Goal: Task Accomplishment & Management: Use online tool/utility

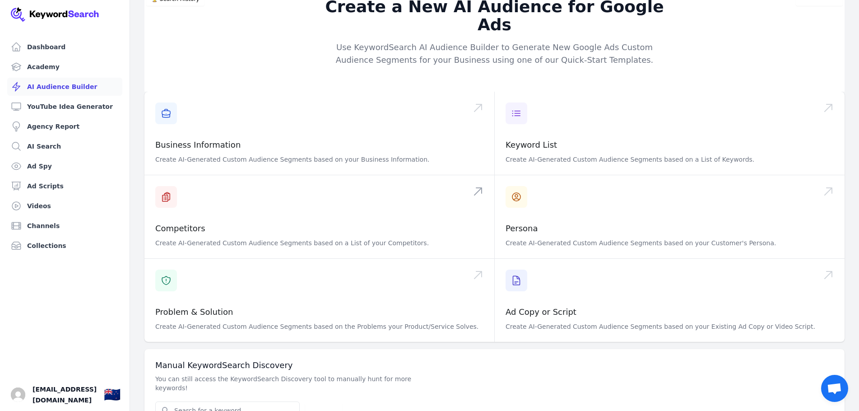
scroll to position [29, 0]
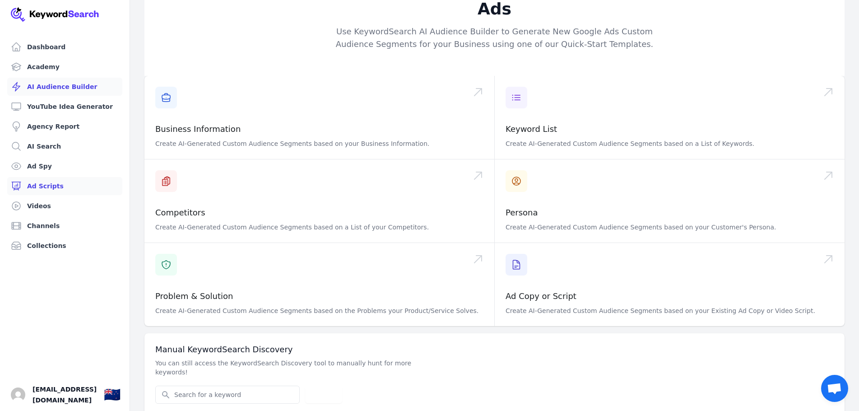
click at [43, 188] on link "Ad Scripts" at bounding box center [64, 186] width 115 height 18
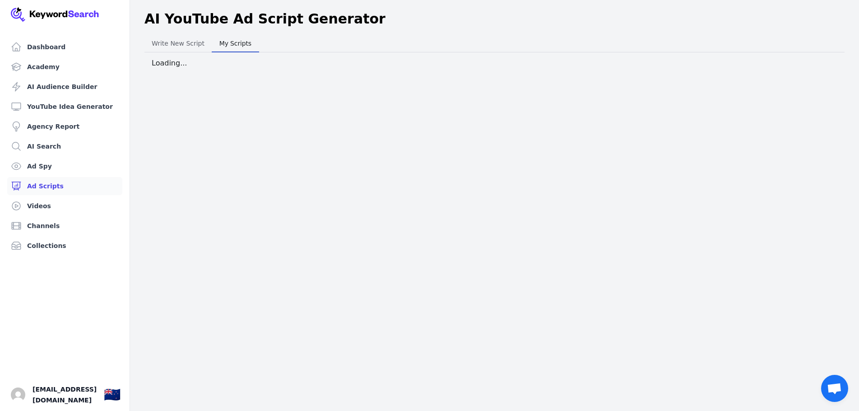
click at [222, 47] on span "My Scripts" at bounding box center [235, 43] width 39 height 13
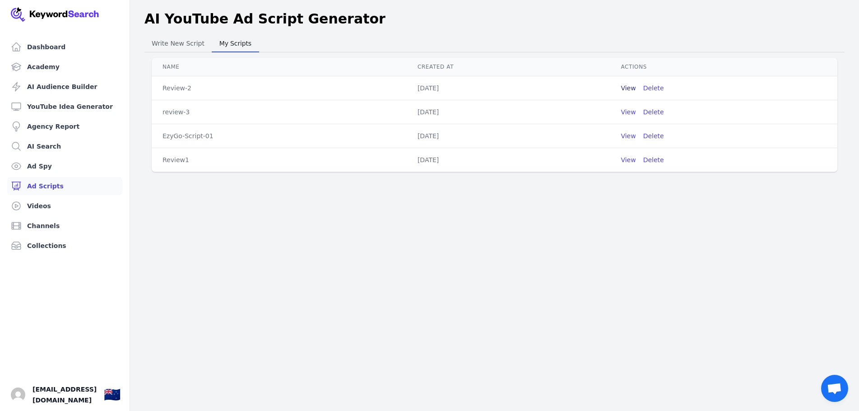
click at [623, 88] on button "View" at bounding box center [627, 87] width 15 height 9
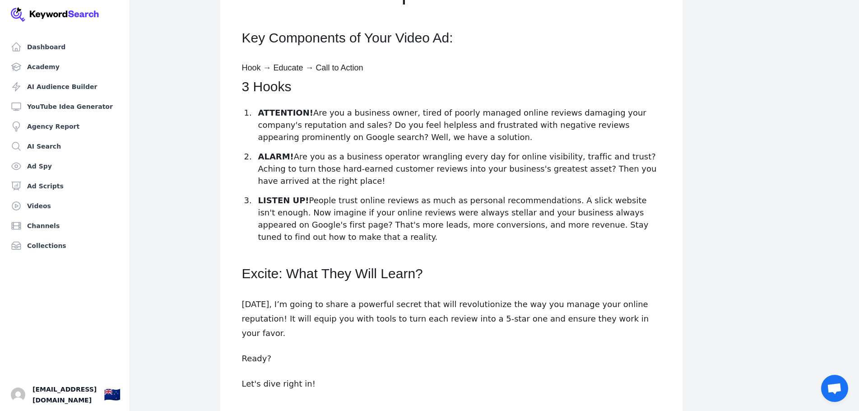
scroll to position [135, 0]
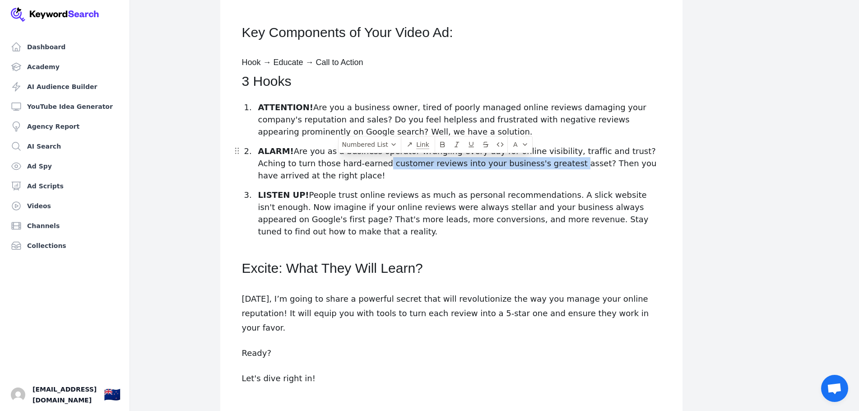
drag, startPoint x: 340, startPoint y: 166, endPoint x: 516, endPoint y: 165, distance: 175.5
click at [516, 165] on p "ALARM! Are you as a business operator wrangling every day for online visibility…" at bounding box center [459, 163] width 402 height 37
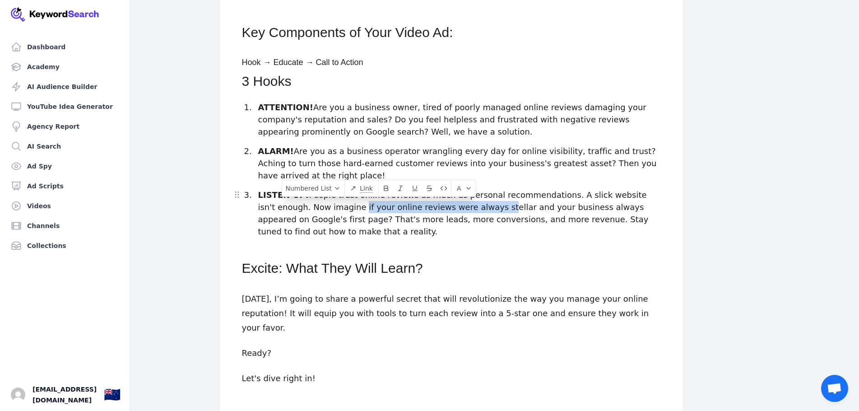
drag, startPoint x: 307, startPoint y: 207, endPoint x: 438, endPoint y: 206, distance: 130.8
click at [438, 206] on p "LISTEN UP! People trust online reviews as much as personal recommendations. A s…" at bounding box center [459, 213] width 402 height 49
click at [410, 108] on p "ATTENTION! Are you a business owner, tired of poorly managed online reviews dam…" at bounding box center [459, 119] width 402 height 37
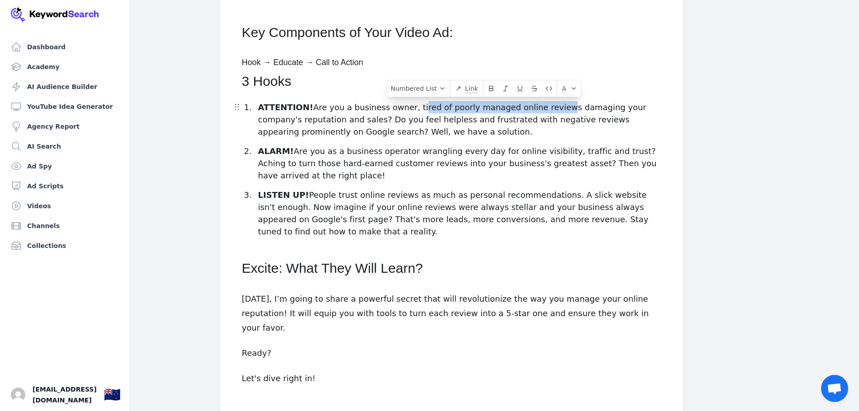
drag, startPoint x: 410, startPoint y: 108, endPoint x: 545, endPoint y: 110, distance: 134.9
click at [545, 110] on p "ATTENTION! Are you a business owner, tired of poorly managed online reviews dam…" at bounding box center [459, 119] width 402 height 37
click at [409, 110] on p "ATTENTION! Are you a business owner, tired of poorly managed online reviews dam…" at bounding box center [459, 119] width 402 height 37
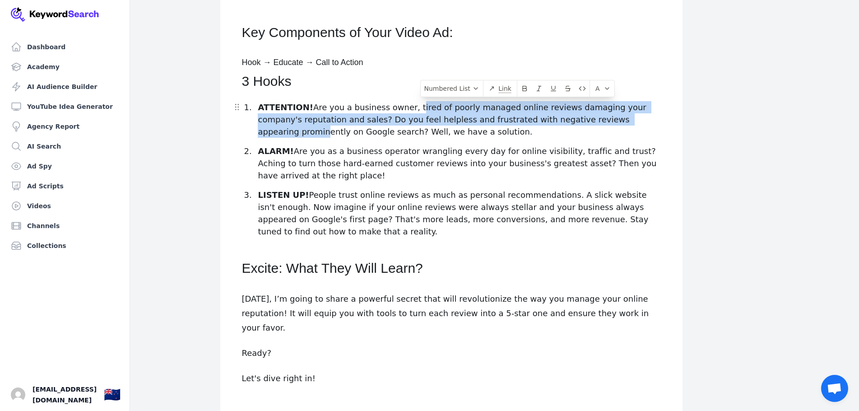
drag, startPoint x: 409, startPoint y: 110, endPoint x: 614, endPoint y: 120, distance: 205.5
click at [614, 120] on p "ATTENTION! Are you a business owner, tired of poorly managed online reviews dam…" at bounding box center [459, 119] width 402 height 37
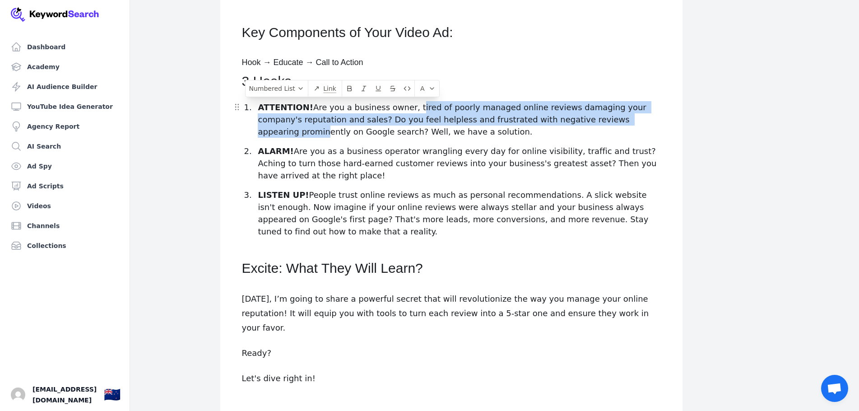
drag, startPoint x: 411, startPoint y: 132, endPoint x: 258, endPoint y: 110, distance: 154.5
click at [258, 110] on p "ATTENTION! Are you a business owner, tired of poorly managed online reviews dam…" at bounding box center [459, 119] width 402 height 37
copy p "ATTENTION! Are you a business owner, tired of poorly managed online reviews dam…"
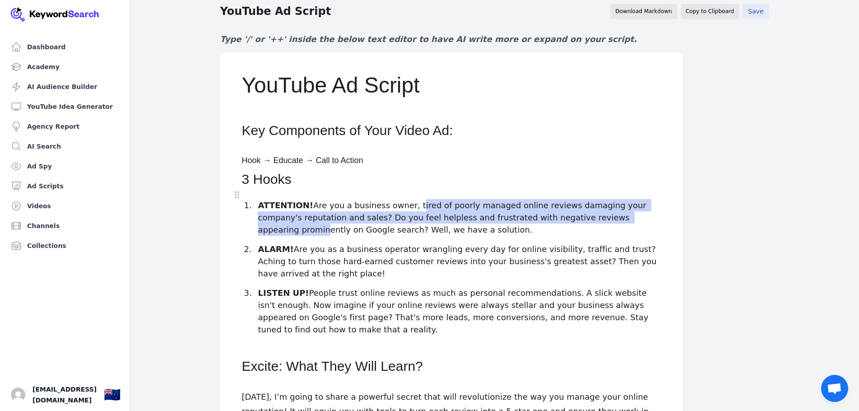
scroll to position [0, 0]
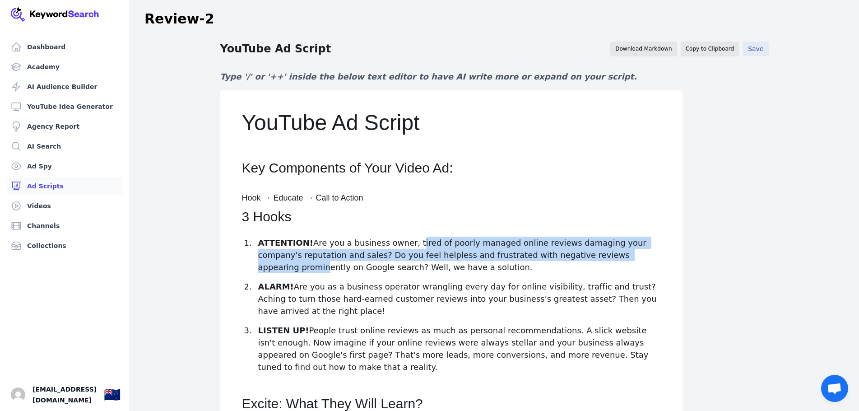
click at [41, 185] on link "Ad Scripts" at bounding box center [64, 186] width 115 height 18
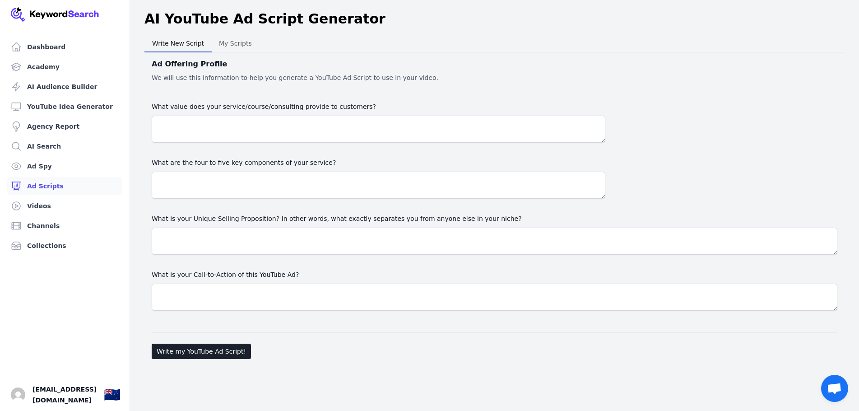
click at [233, 43] on span "My Scripts" at bounding box center [235, 43] width 40 height 13
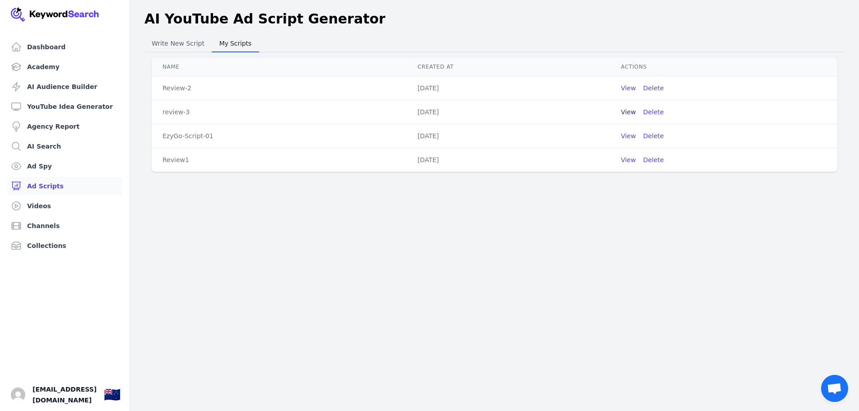
click at [625, 113] on button "View" at bounding box center [627, 111] width 15 height 9
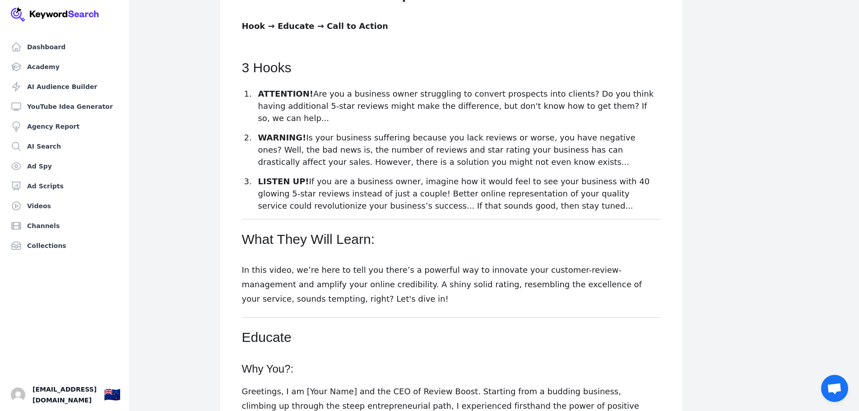
scroll to position [135, 0]
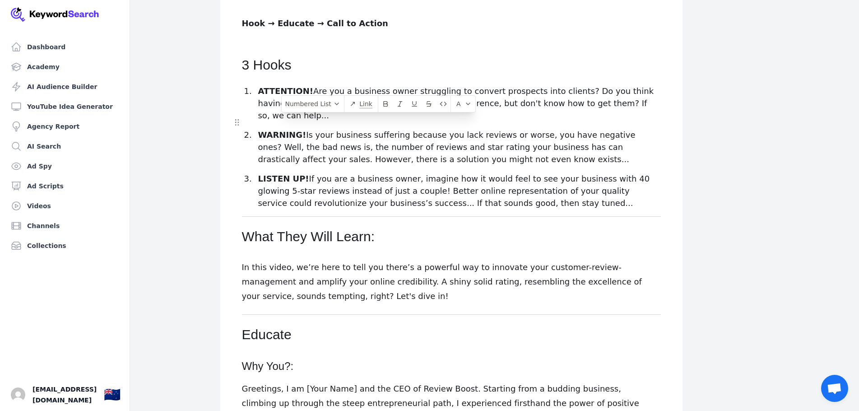
drag, startPoint x: 486, startPoint y: 149, endPoint x: 250, endPoint y: 122, distance: 237.4
click at [254, 129] on li "WARNING! Is your business suffering because you lack reviews or worse, you have…" at bounding box center [457, 147] width 406 height 37
copy p "WARNING! Is your business suffering because you lack reviews or worse, you have…"
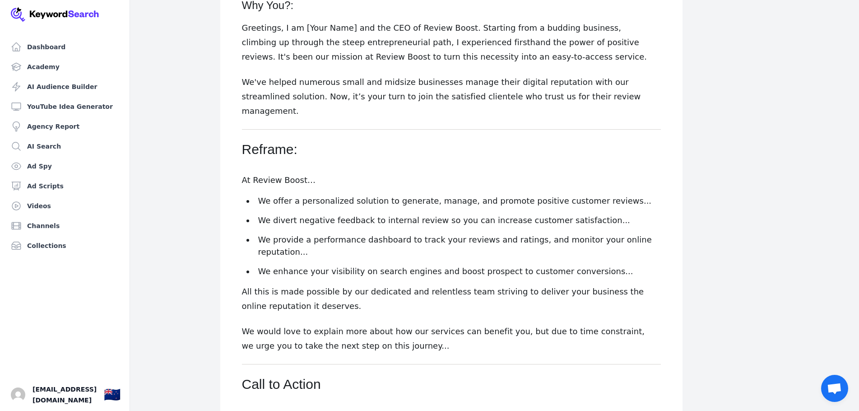
scroll to position [496, 0]
drag, startPoint x: 362, startPoint y: 171, endPoint x: 417, endPoint y: 171, distance: 55.0
click at [417, 194] on p "We offer a personalized solution to generate, manage, and promote positive cust…" at bounding box center [459, 200] width 402 height 12
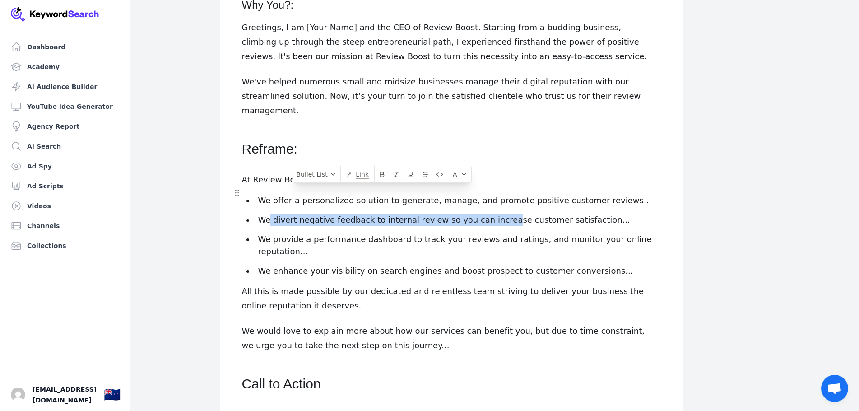
drag, startPoint x: 268, startPoint y: 192, endPoint x: 493, endPoint y: 188, distance: 225.6
click at [493, 213] on p "We divert negative feedback to internal review so you can increase customer sat…" at bounding box center [459, 219] width 402 height 12
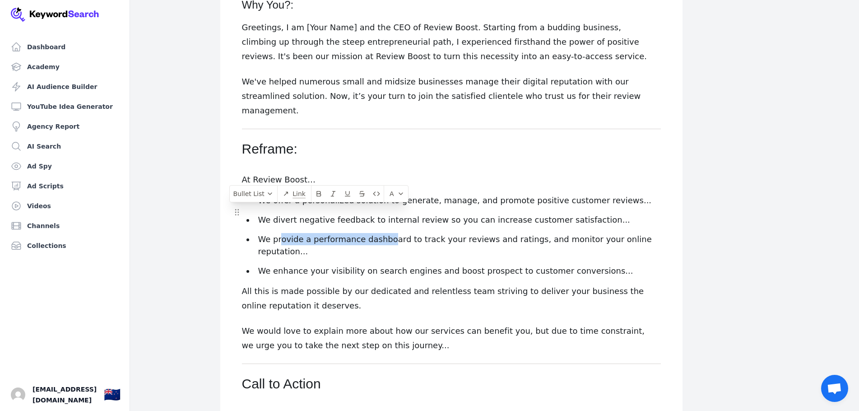
drag, startPoint x: 282, startPoint y: 209, endPoint x: 384, endPoint y: 208, distance: 102.9
click at [384, 233] on p "We provide a performance dashboard to track your reviews and ratings, and monit…" at bounding box center [459, 245] width 402 height 24
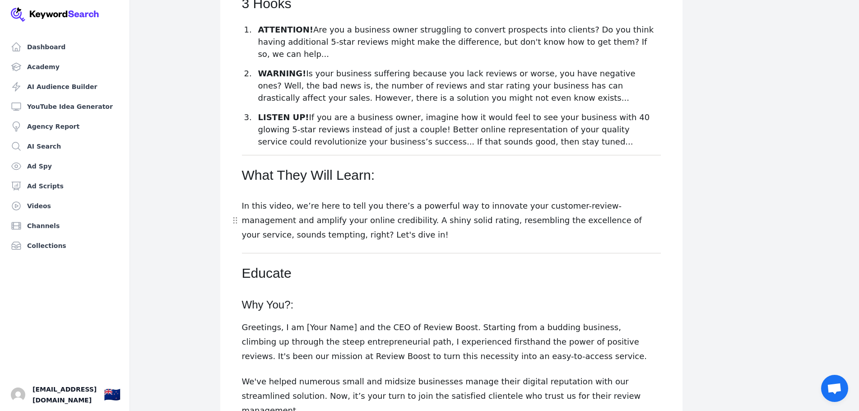
scroll to position [191, 0]
